Goal: Communication & Community: Answer question/provide support

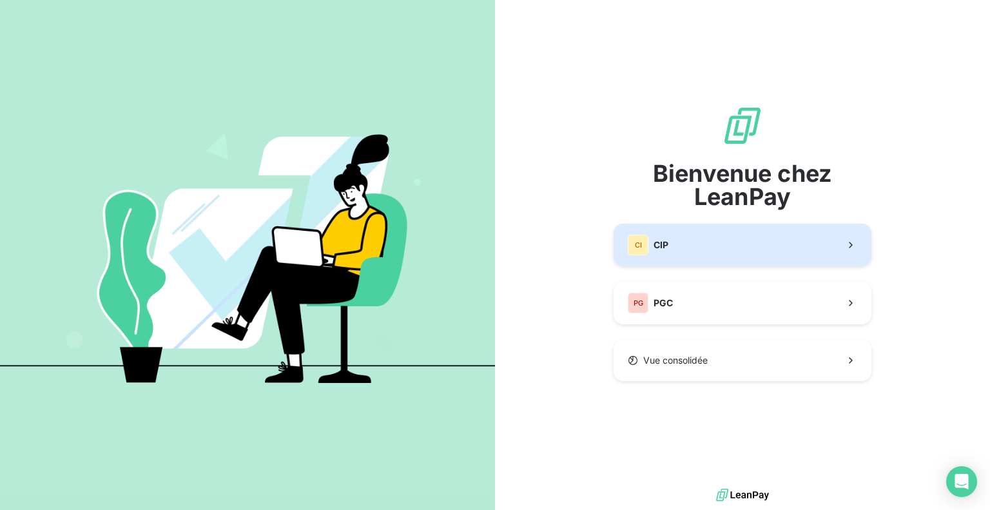
click at [695, 244] on button "CI CIP" at bounding box center [742, 245] width 258 height 43
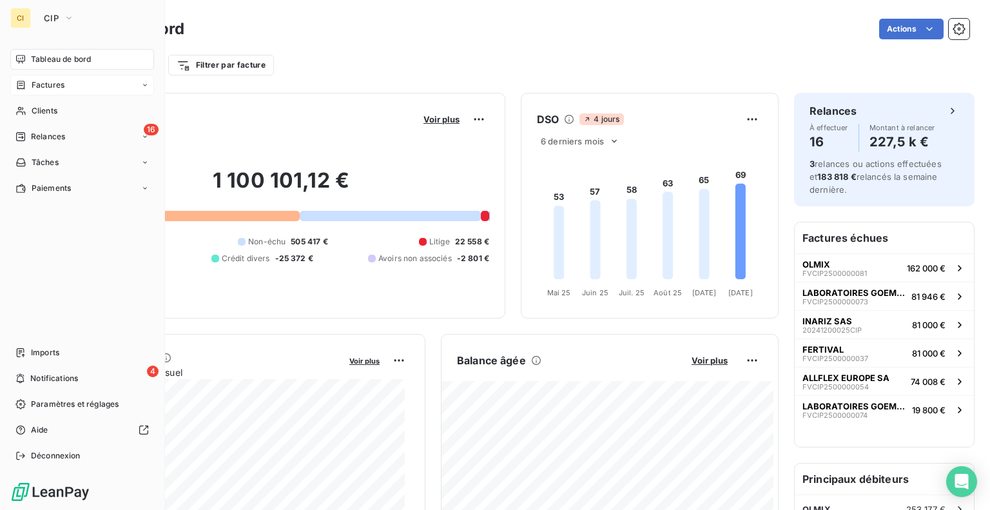
click at [26, 87] on div "Factures" at bounding box center [39, 85] width 49 height 12
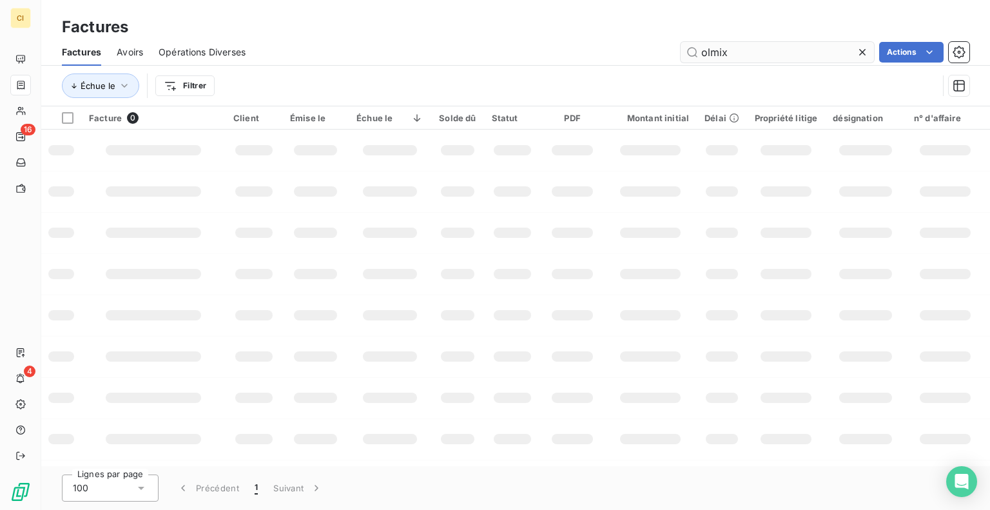
click at [755, 57] on input "olmix" at bounding box center [776, 52] width 193 height 21
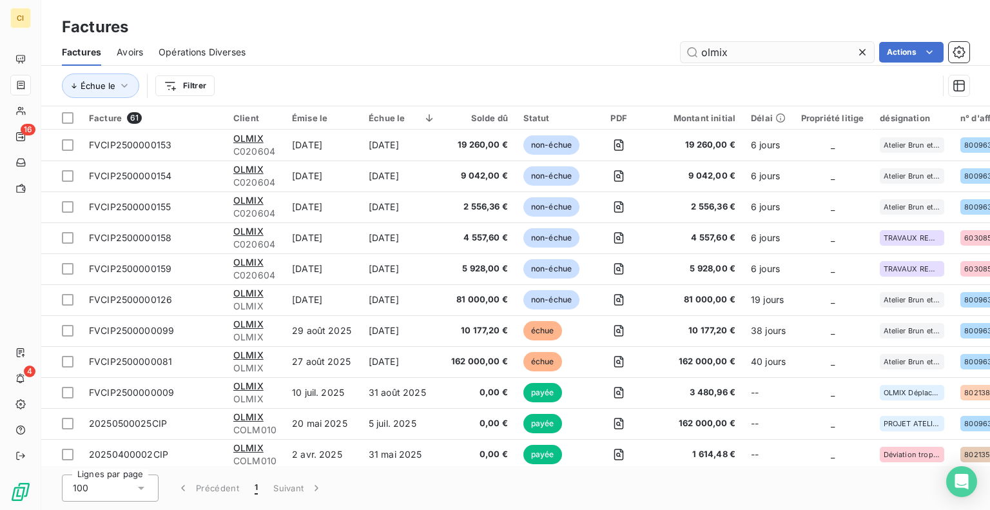
click at [755, 56] on input "olmix" at bounding box center [776, 52] width 193 height 21
type input "802397"
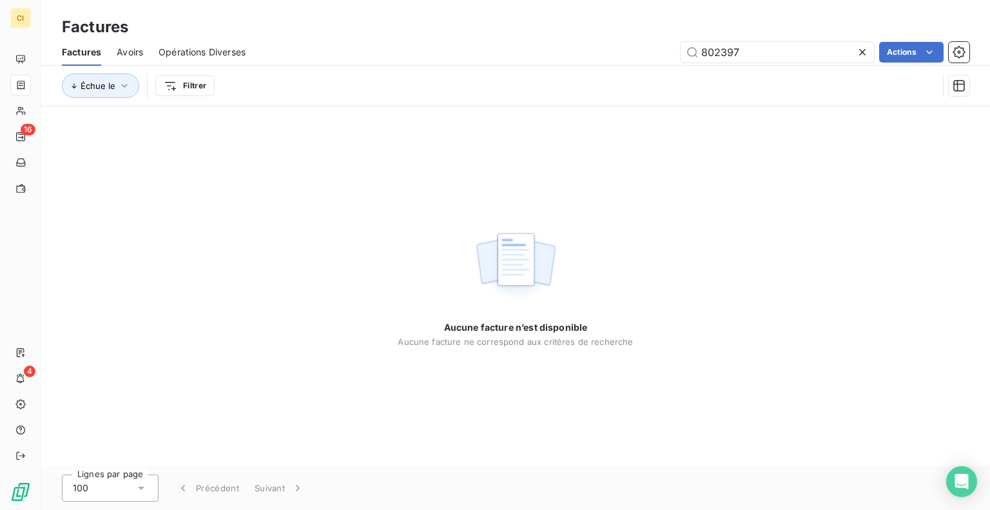
click at [865, 50] on icon at bounding box center [862, 52] width 13 height 13
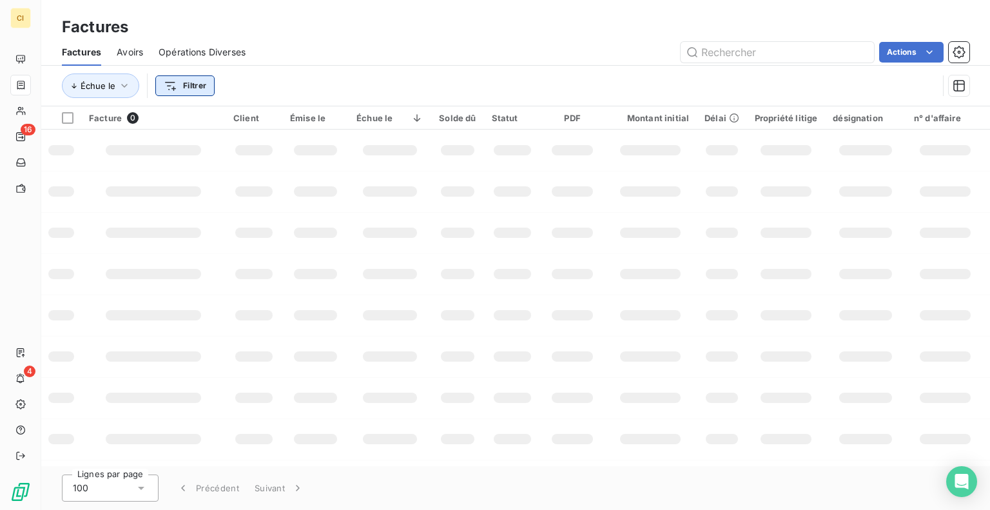
click at [178, 86] on html "CI 16 4 Factures Factures Avoirs Opérations Diverses Actions Échue le Filtrer F…" at bounding box center [495, 255] width 990 height 510
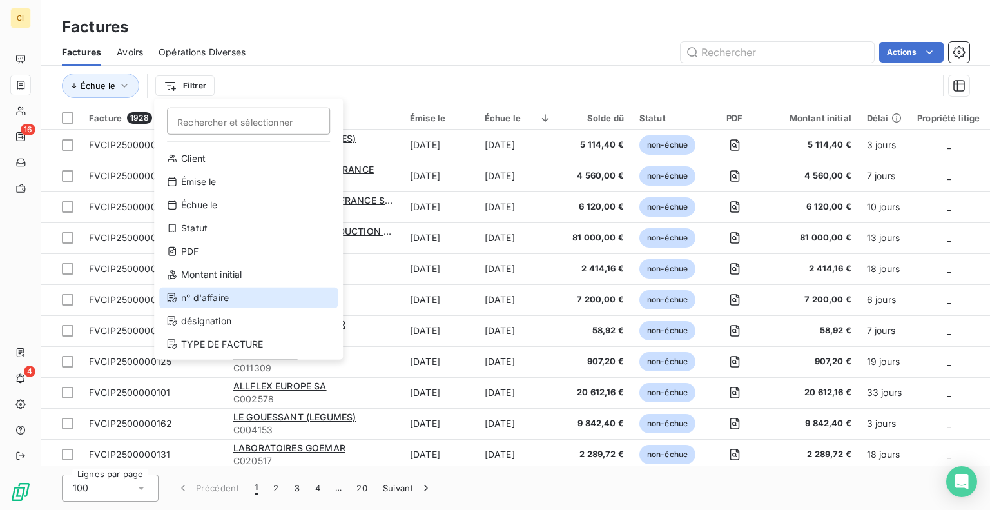
click at [214, 302] on div "n° d'affaire" at bounding box center [248, 297] width 178 height 21
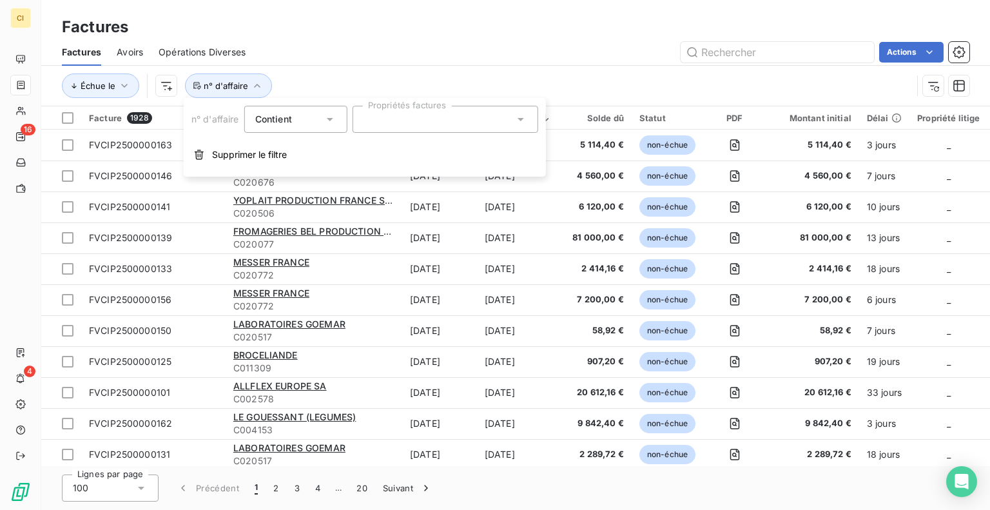
click at [397, 125] on div at bounding box center [445, 119] width 186 height 27
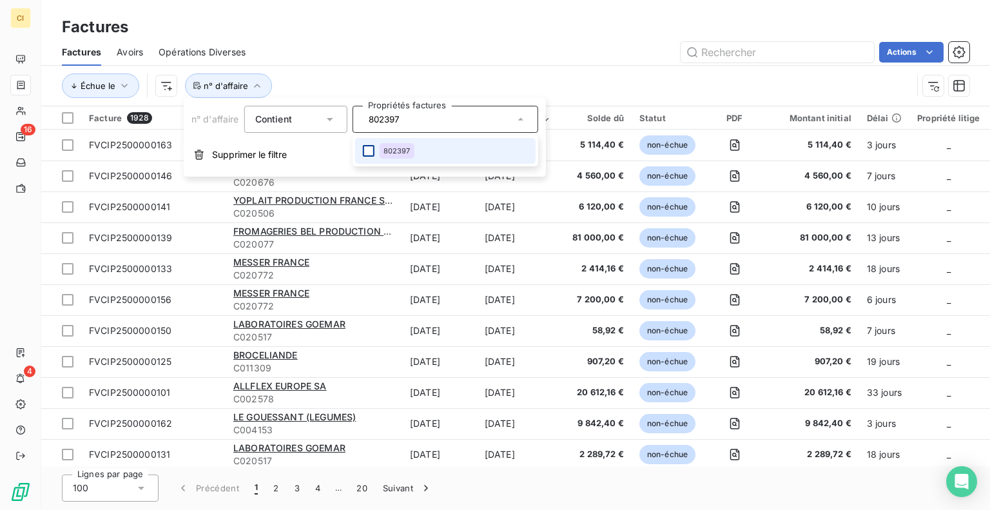
type input "802397"
click at [369, 148] on div at bounding box center [369, 151] width 12 height 12
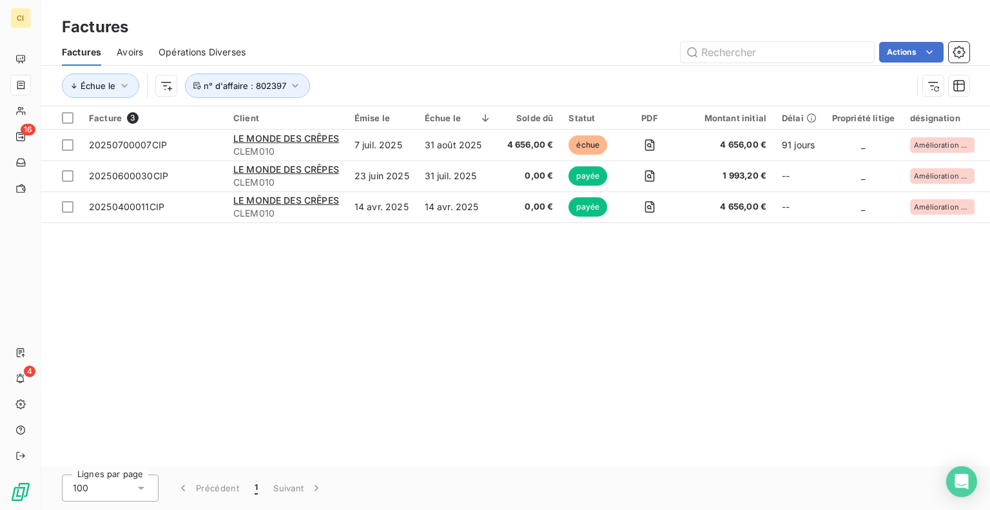
click at [389, 80] on div "Échue le n° d'affaire : 802397" at bounding box center [487, 85] width 850 height 24
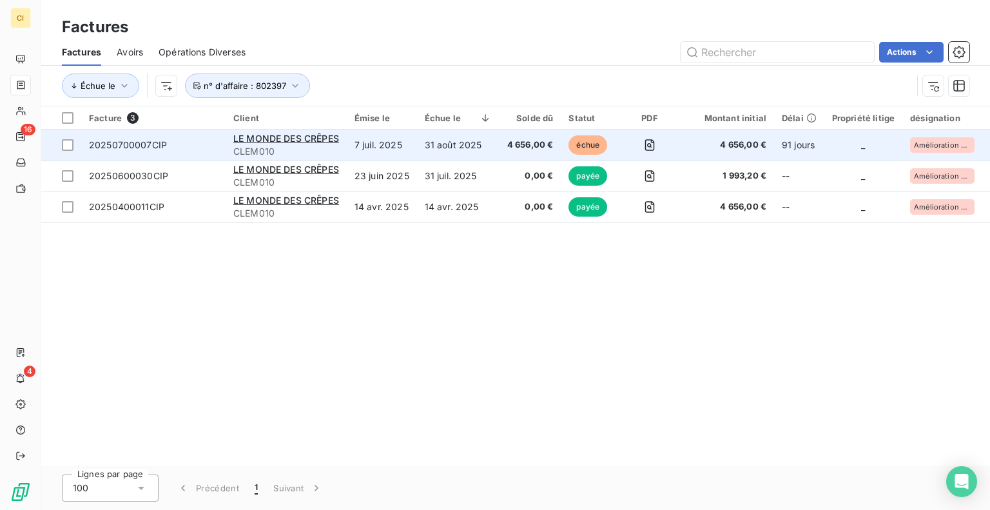
click at [151, 141] on span "20250700007CIP" at bounding box center [128, 144] width 78 height 11
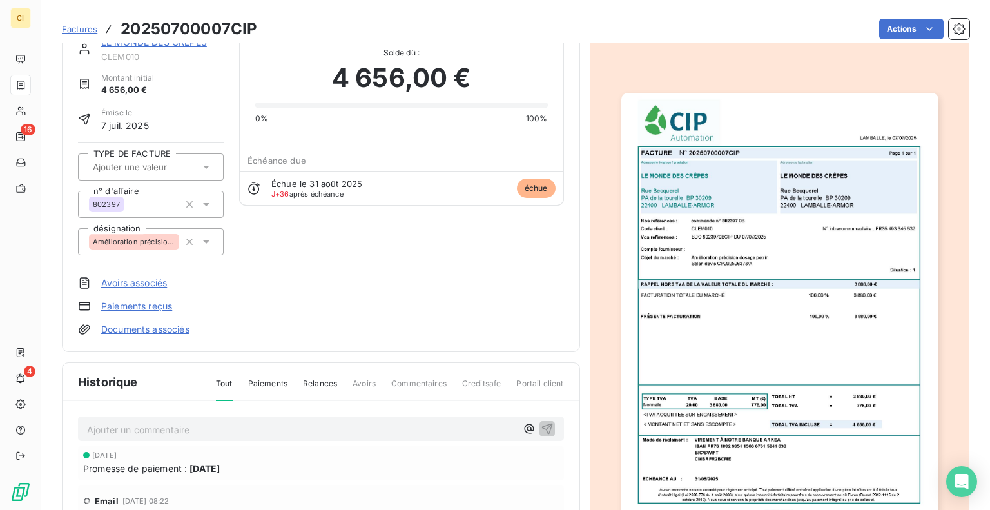
scroll to position [9, 0]
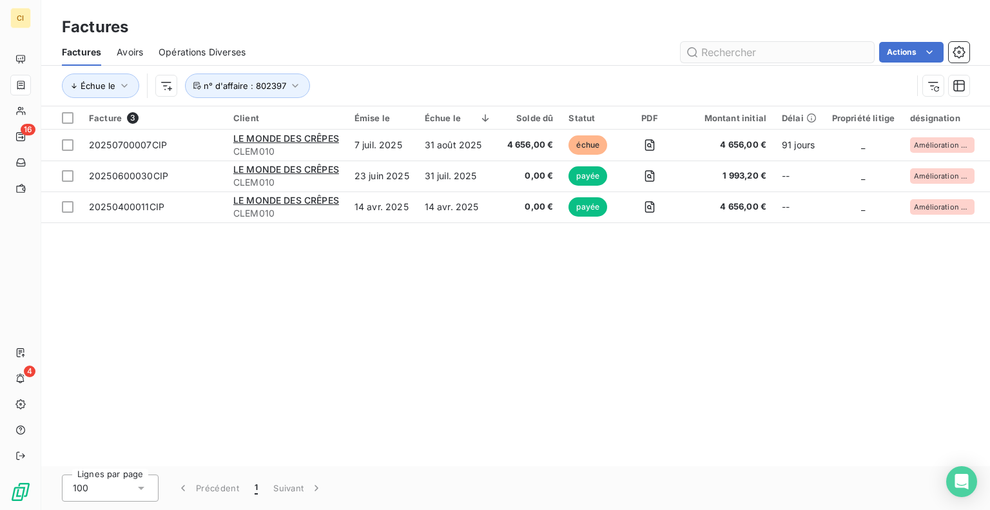
click at [769, 47] on input "text" at bounding box center [776, 52] width 193 height 21
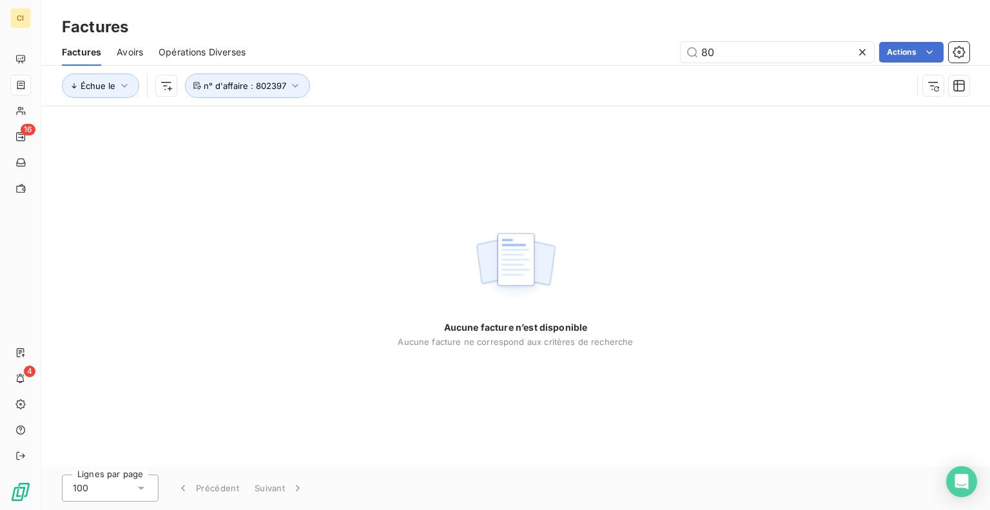
type input "8"
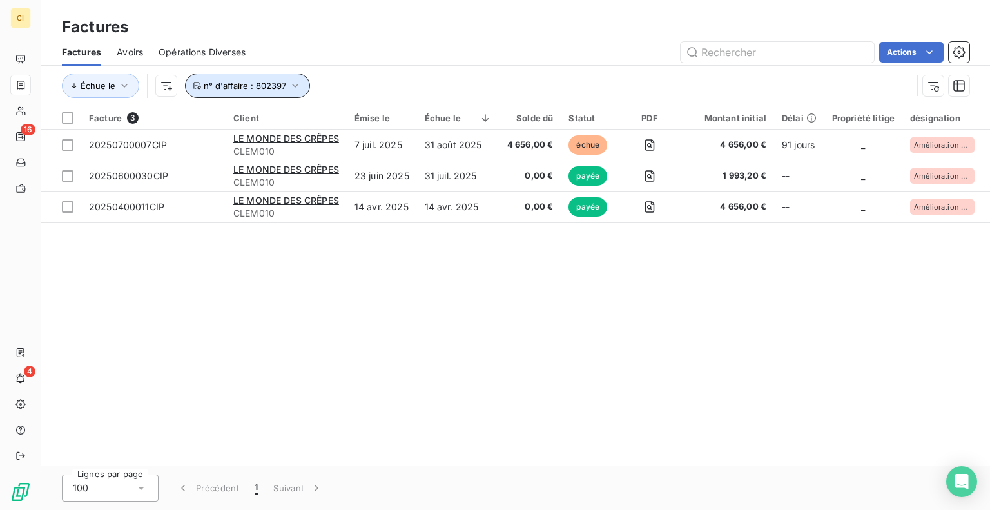
click at [298, 89] on icon "button" at bounding box center [295, 85] width 13 height 13
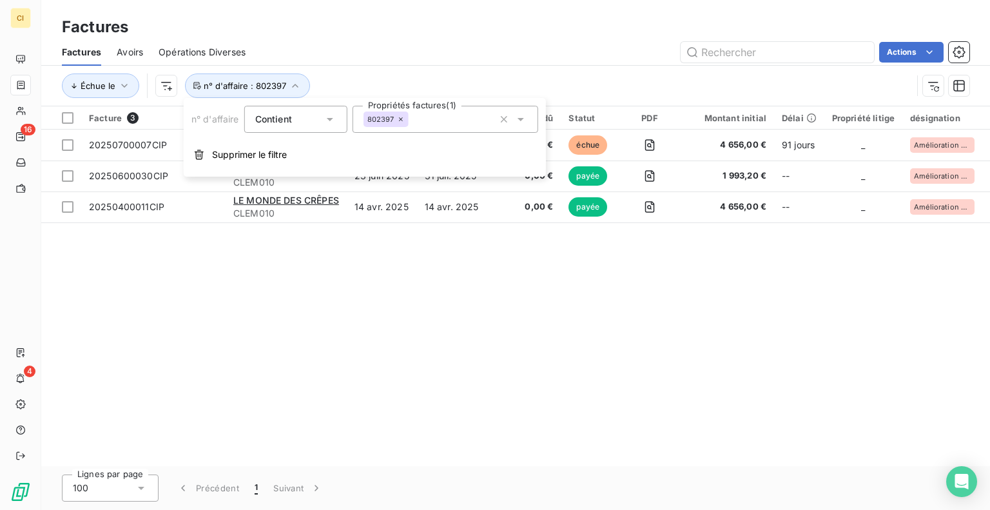
click at [402, 120] on icon at bounding box center [401, 119] width 8 height 8
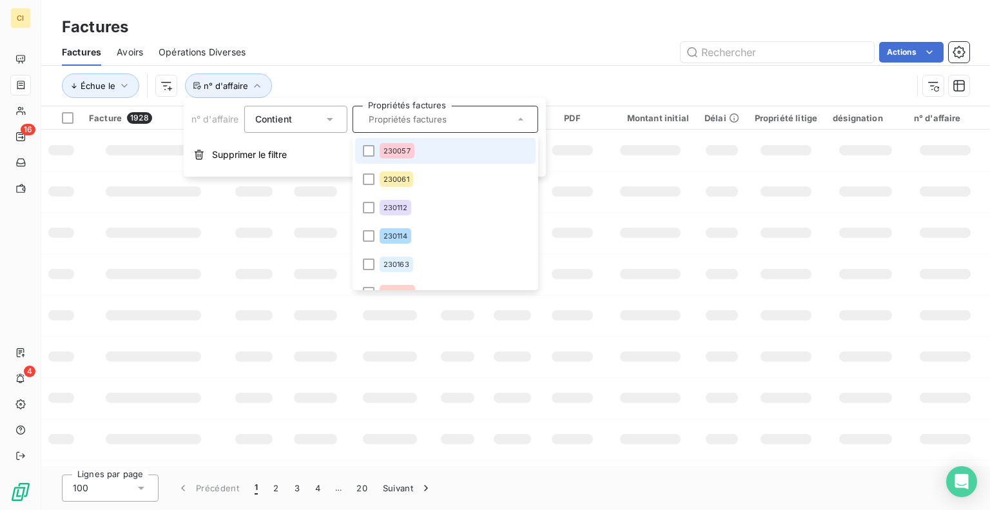
click at [390, 123] on input "text" at bounding box center [438, 119] width 151 height 12
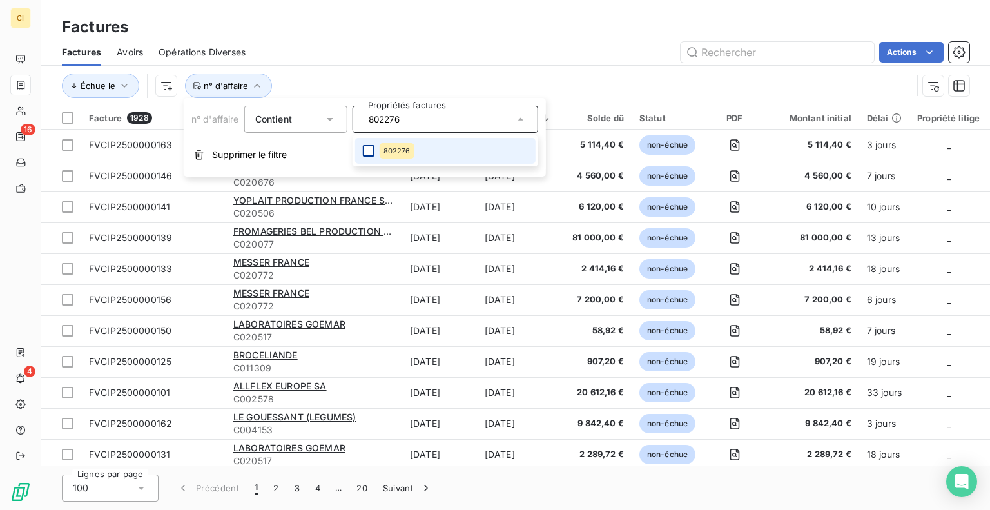
type input "802276"
click at [368, 148] on div at bounding box center [369, 151] width 12 height 12
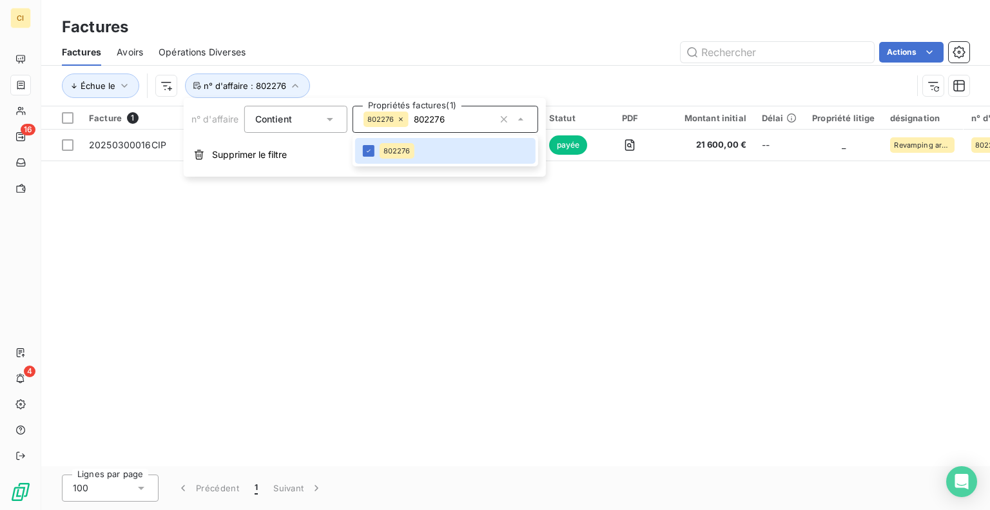
click at [564, 73] on div "Échue le n° d'affaire : 802276" at bounding box center [487, 85] width 850 height 24
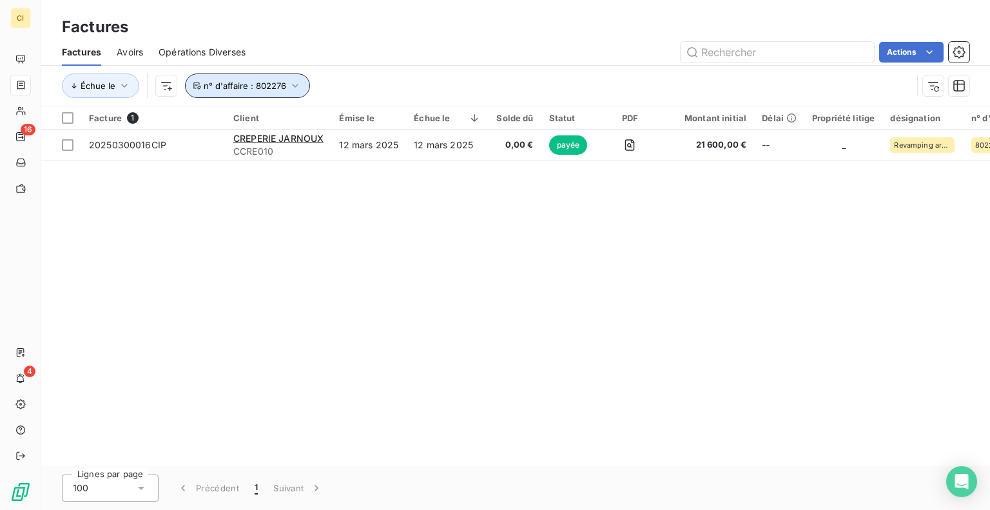
drag, startPoint x: 289, startPoint y: 88, endPoint x: 291, endPoint y: 95, distance: 6.7
click at [290, 88] on icon "button" at bounding box center [295, 85] width 13 height 13
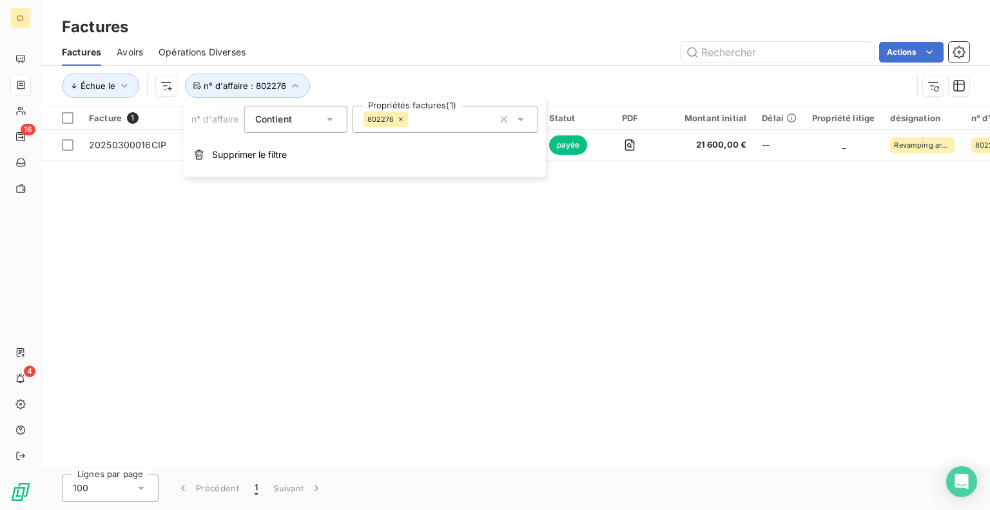
click at [399, 119] on icon at bounding box center [401, 119] width 4 height 4
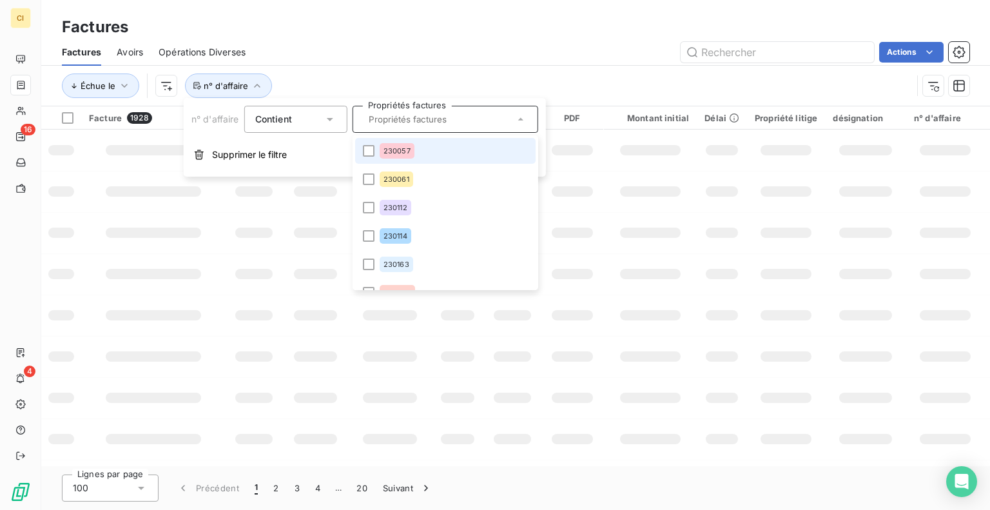
click at [392, 122] on input "text" at bounding box center [438, 119] width 151 height 12
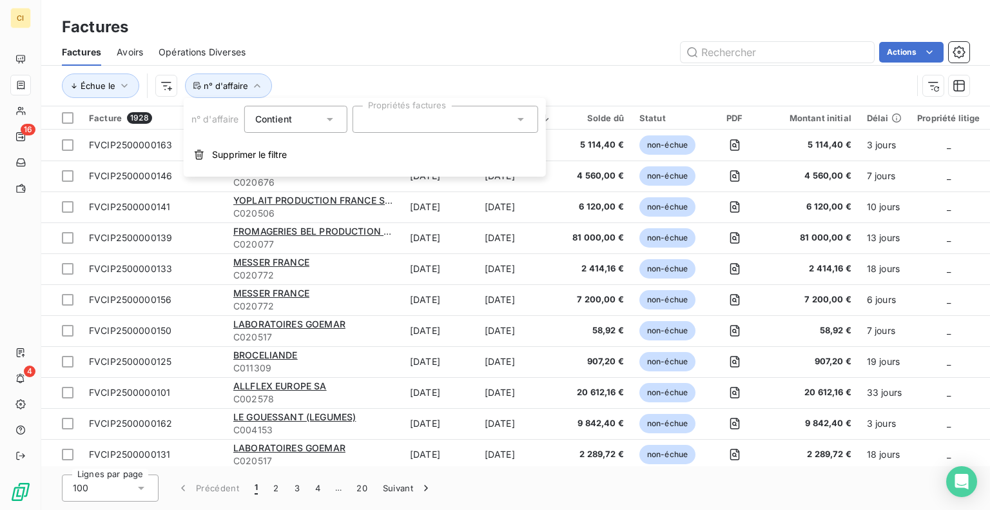
click at [392, 121] on div at bounding box center [445, 119] width 186 height 27
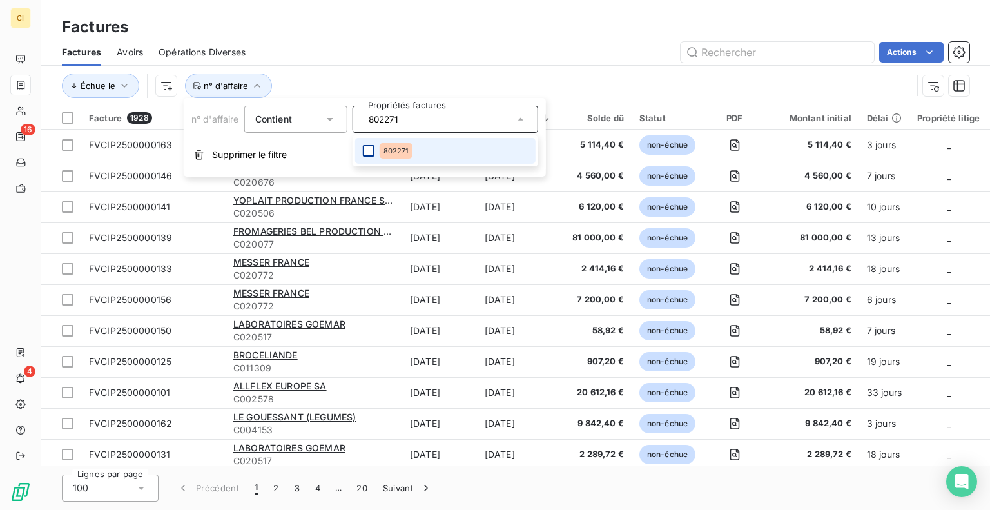
type input "802271"
click at [370, 150] on div at bounding box center [369, 151] width 12 height 12
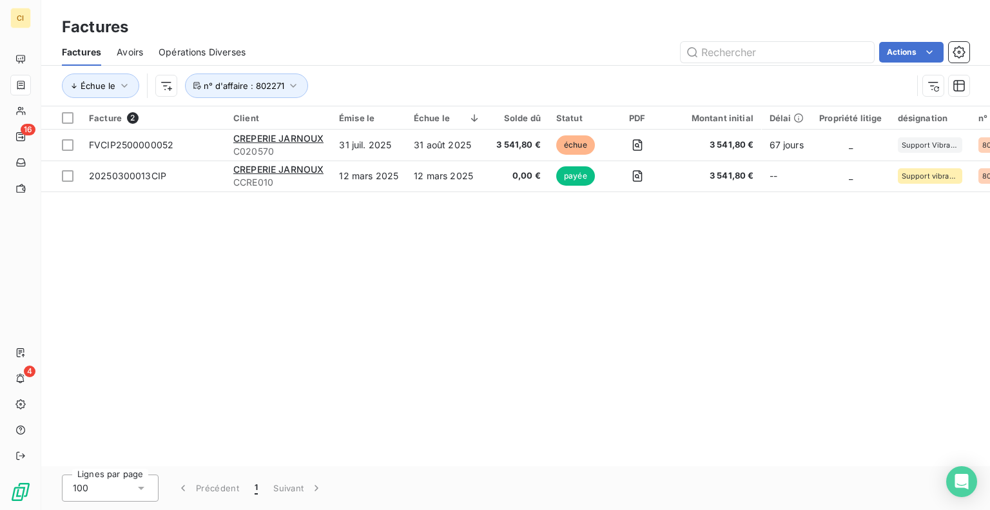
click at [570, 82] on div "Échue le n° d'affaire : 802271" at bounding box center [487, 85] width 850 height 24
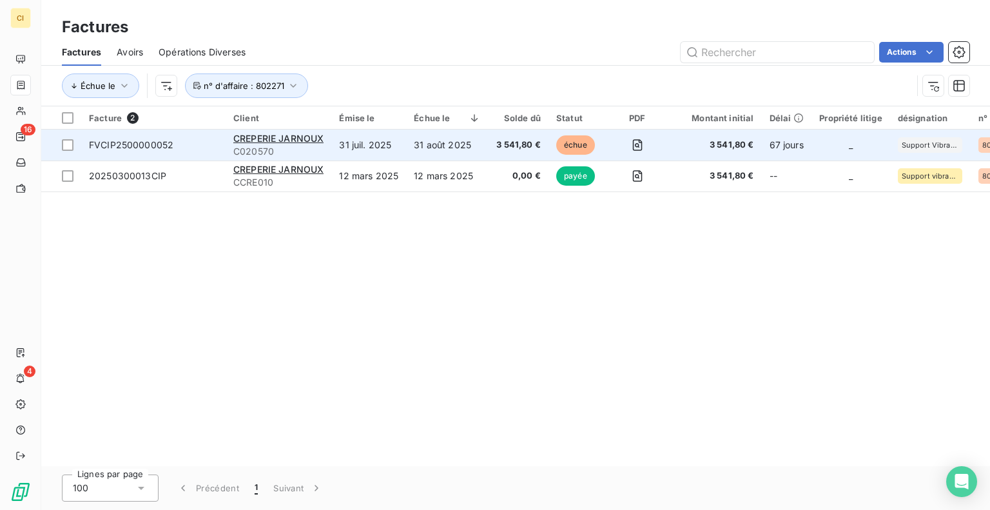
click at [170, 149] on span "FVCIP2500000052" at bounding box center [131, 144] width 84 height 11
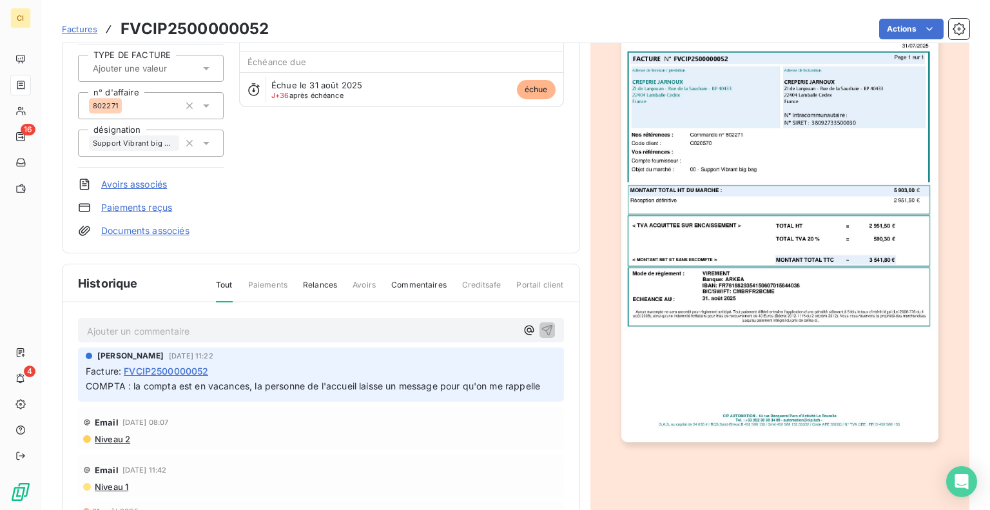
scroll to position [138, 0]
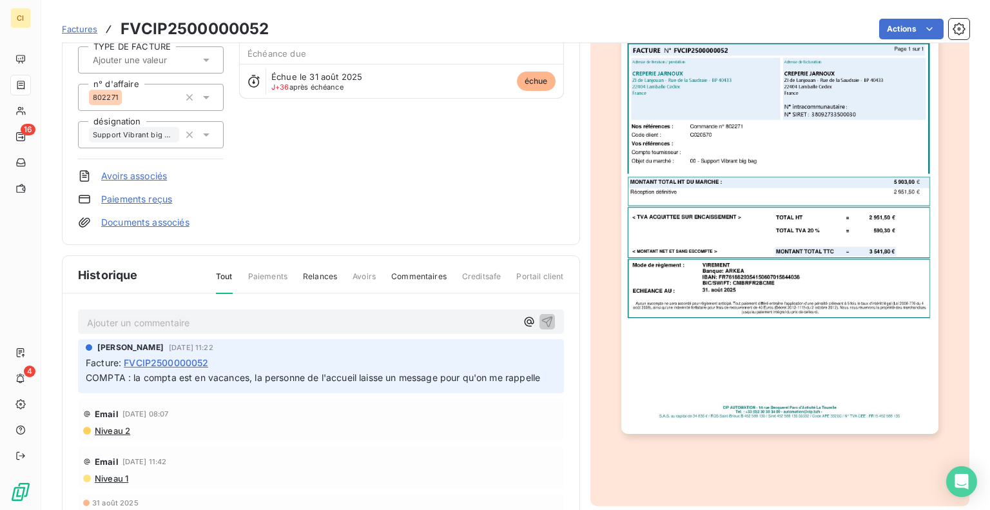
click at [246, 325] on p "Ajouter un commentaire ﻿" at bounding box center [301, 322] width 429 height 16
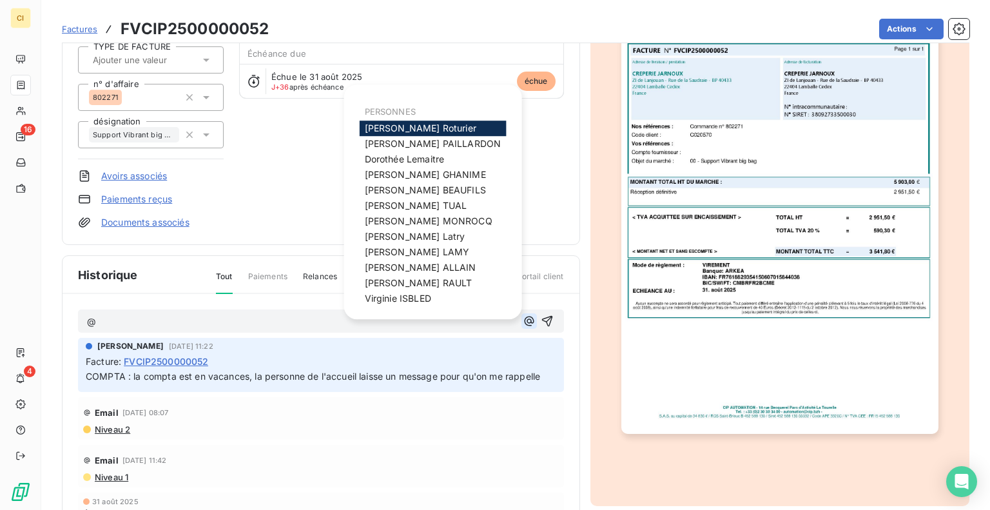
click at [523, 322] on icon "button" at bounding box center [529, 320] width 13 height 13
click at [158, 322] on p "@" at bounding box center [301, 321] width 429 height 15
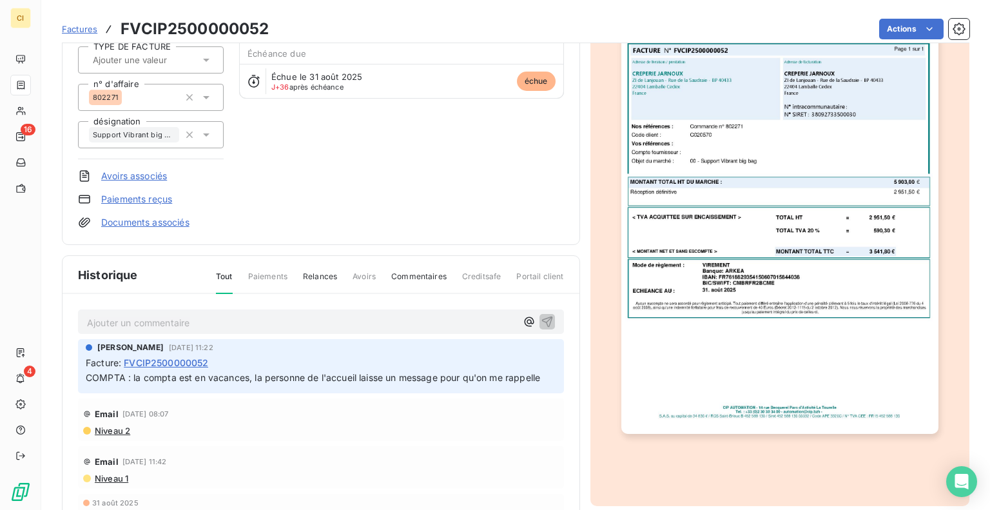
click at [296, 180] on div "CREPERIE JARNOUX C020570 Montant initial 3 541,80 € Émise le [DATE] TYPE DE FAC…" at bounding box center [321, 79] width 486 height 300
click at [505, 319] on div "Ajouter un commentaire ﻿" at bounding box center [321, 321] width 468 height 17
click at [523, 319] on icon "button" at bounding box center [529, 321] width 13 height 13
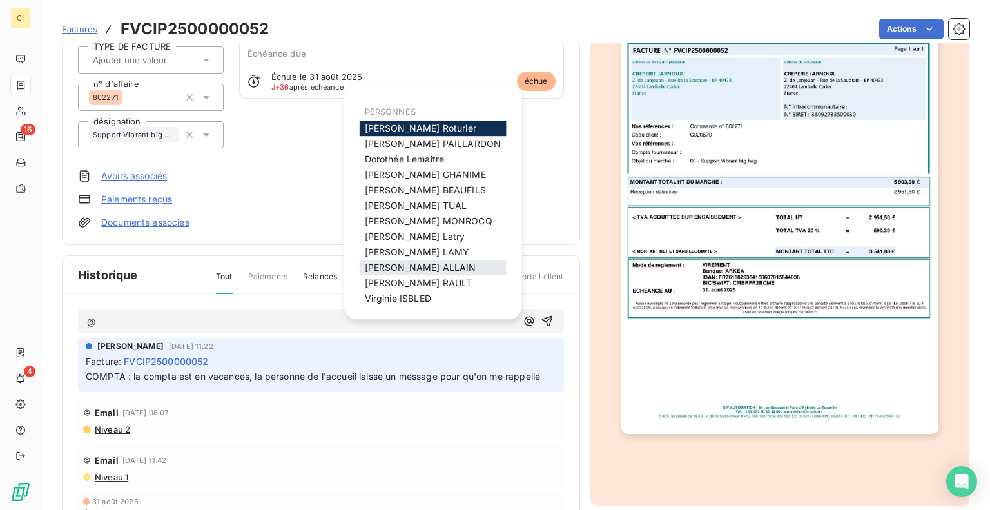
click at [382, 264] on span "[PERSON_NAME]" at bounding box center [420, 267] width 111 height 11
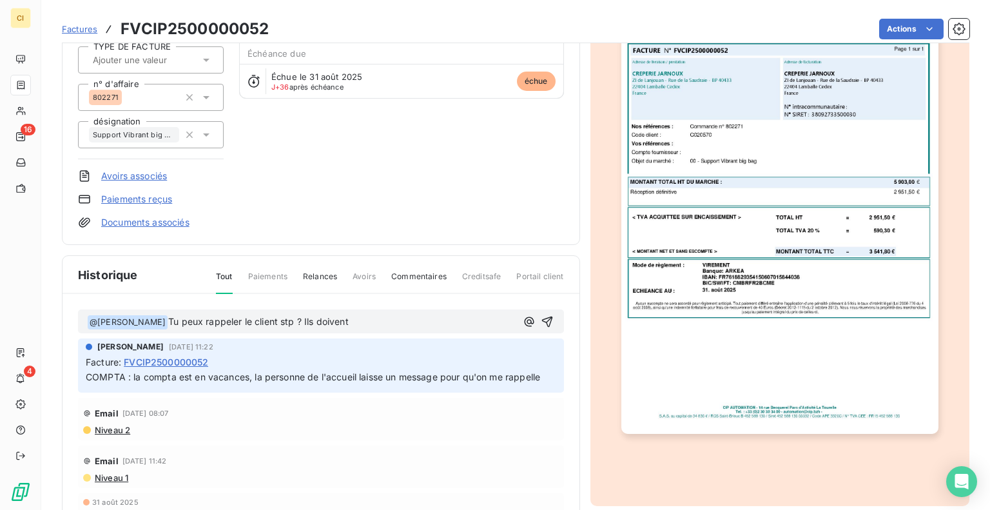
click at [366, 324] on p "﻿ @ [PERSON_NAME] ﻿ Tu peux rappeler le client stp ? Ils doivent" at bounding box center [301, 321] width 429 height 15
click at [283, 322] on span "Tu peux rappeler le client stp ? Ils doivent nous facturer un capteur HS." at bounding box center [321, 321] width 307 height 11
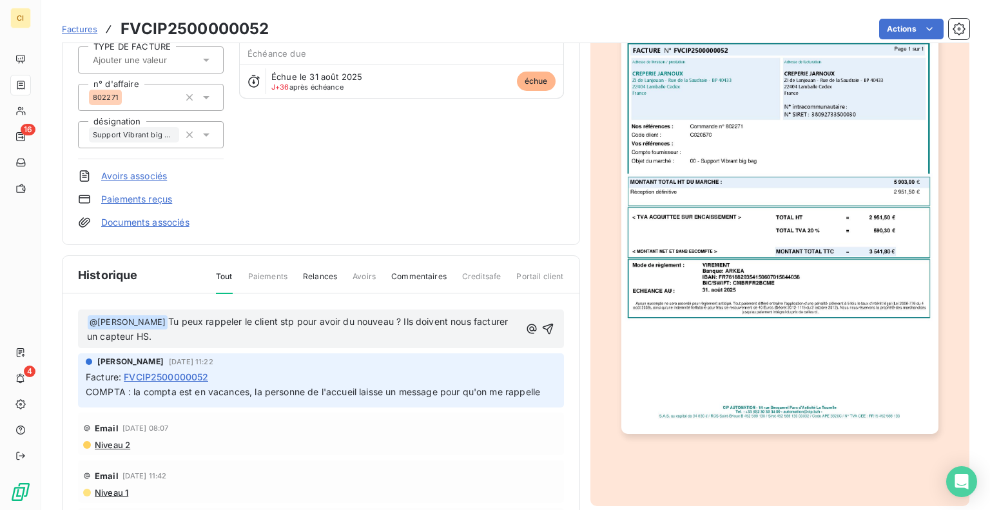
click at [185, 336] on p "﻿ @ [PERSON_NAME] ﻿ Tu peux rappeler le client stp pour avoir du nouveau ? Ils …" at bounding box center [303, 329] width 432 height 30
